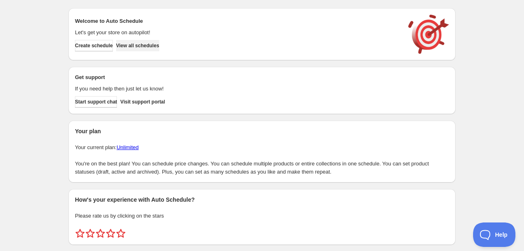
click at [154, 42] on button "View all schedules" at bounding box center [137, 45] width 43 height 11
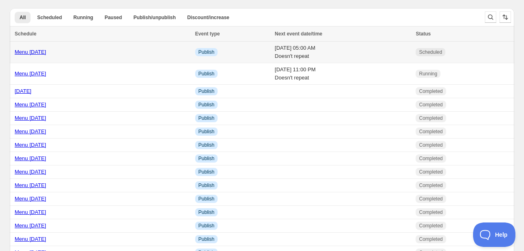
click at [31, 49] on link "Menu [DATE]" at bounding box center [30, 52] width 31 height 6
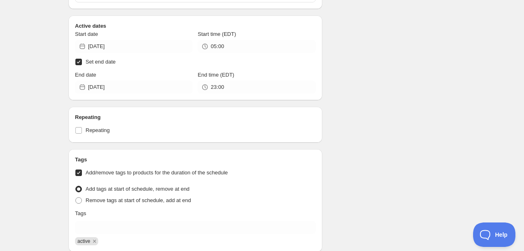
scroll to position [407, 0]
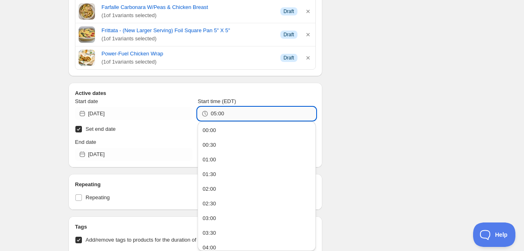
click at [227, 111] on input "05:00" at bounding box center [263, 113] width 105 height 13
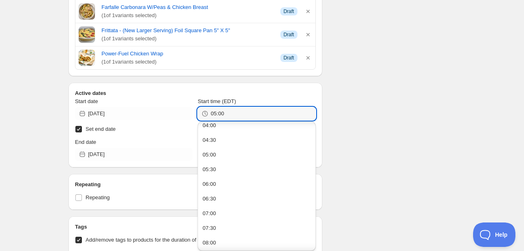
scroll to position [163, 0]
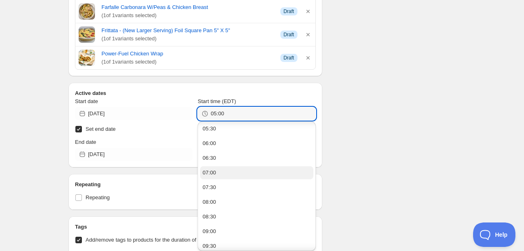
click at [221, 175] on button "07:00" at bounding box center [256, 172] width 113 height 13
type input "07:00"
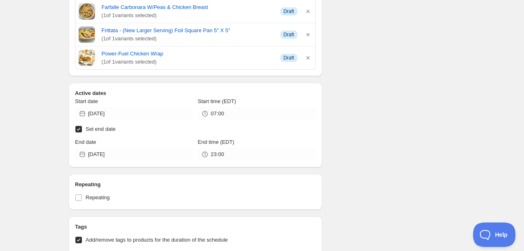
click at [399, 136] on div "Schedule name Menu [DATE] Your customers won't see this Action Action Publish p…" at bounding box center [259, 80] width 394 height 927
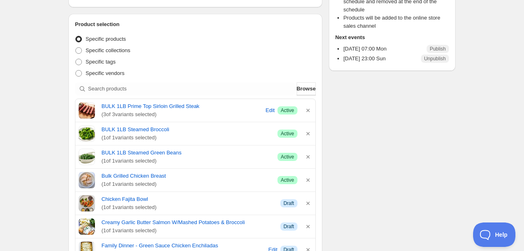
scroll to position [104, 0]
